Goal: Navigation & Orientation: Find specific page/section

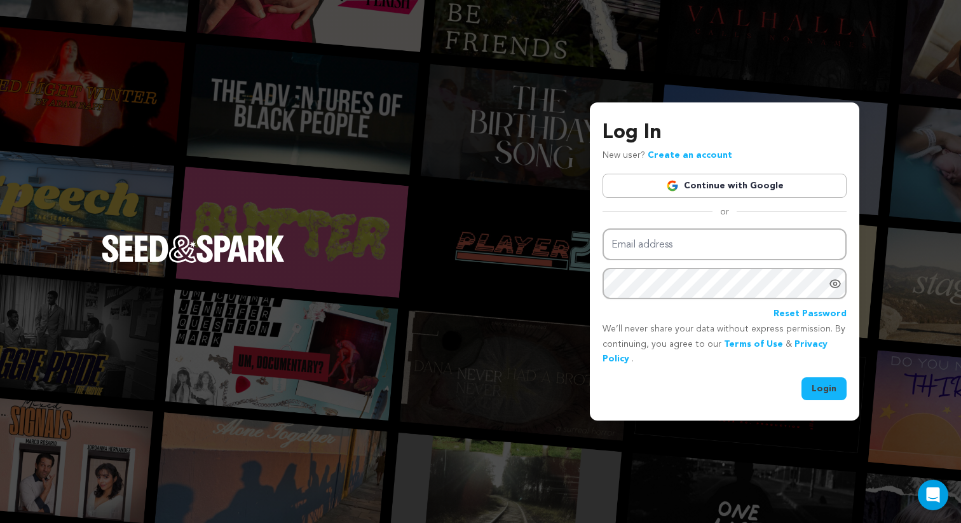
click at [723, 190] on link "Continue with Google" at bounding box center [725, 186] width 244 height 24
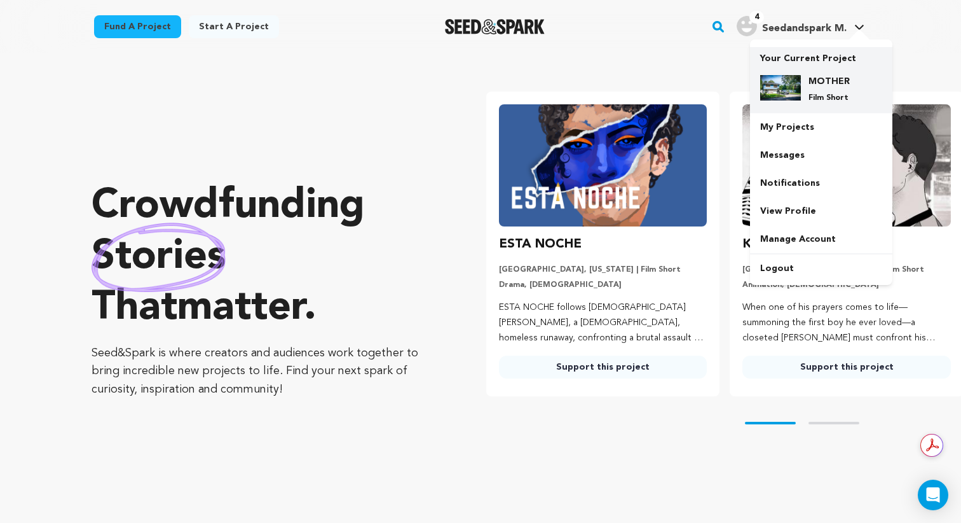
click at [800, 74] on div "MOTHER Film Short" at bounding box center [821, 89] width 122 height 48
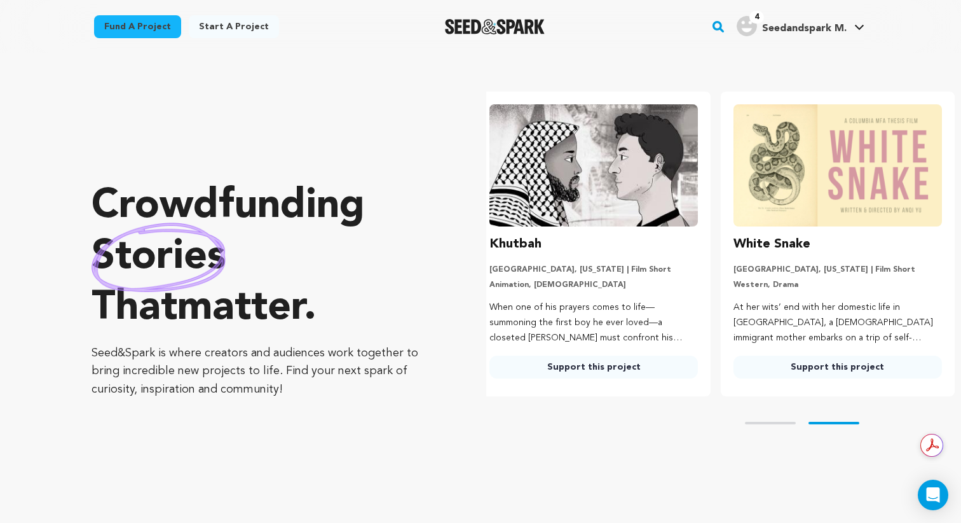
scroll to position [0, 254]
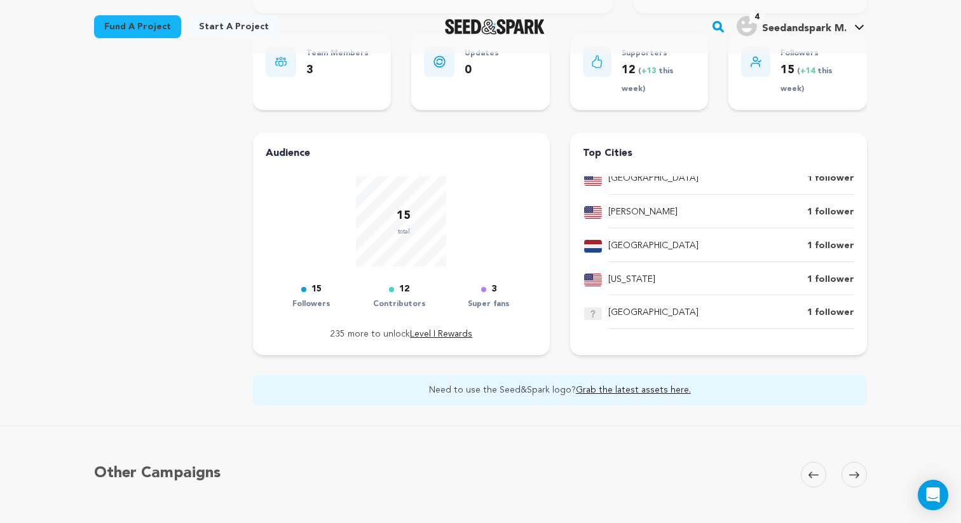
scroll to position [388, 0]
